Goal: Information Seeking & Learning: Learn about a topic

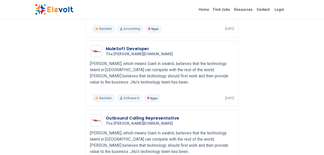
scroll to position [410, 0]
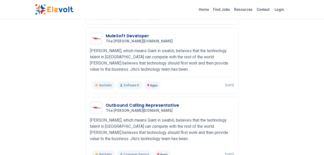
click at [130, 102] on h3 "Outbound Calling Representative" at bounding box center [142, 105] width 73 height 6
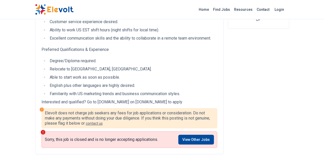
scroll to position [154, 0]
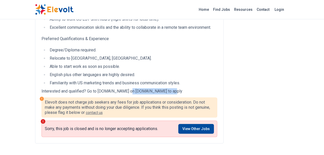
drag, startPoint x: 96, startPoint y: 91, endPoint x: 140, endPoint y: 90, distance: 44.1
click at [140, 90] on p "Interested and qualified? Go to TheJitu.com on workforcenow.adp.com to apply" at bounding box center [130, 91] width 176 height 6
copy p "workforcenow.adp.com"
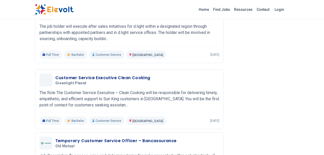
scroll to position [441, 0]
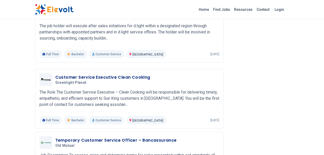
click at [80, 74] on h3 "Customer Service Executive Clean Cooking" at bounding box center [102, 77] width 95 height 6
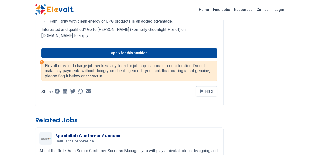
scroll to position [51, 0]
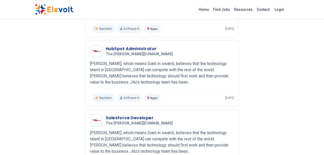
scroll to position [615, 0]
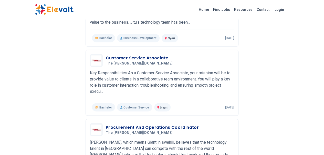
scroll to position [670, 0]
